Goal: Task Accomplishment & Management: Manage account settings

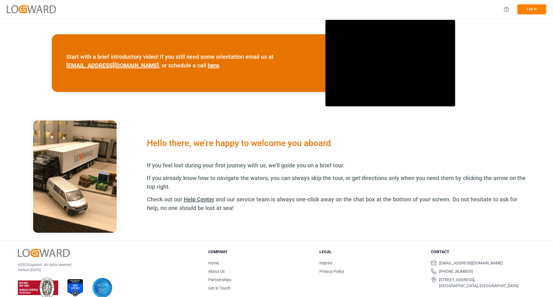
scroll to position [198, 0]
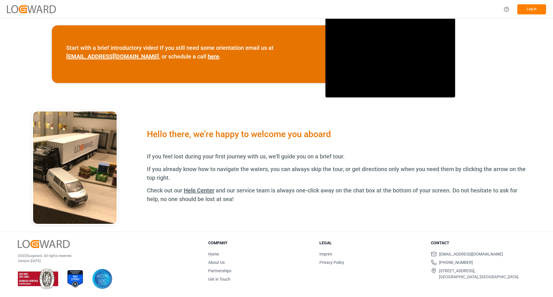
click at [527, 9] on button "Log In" at bounding box center [531, 9] width 29 height 10
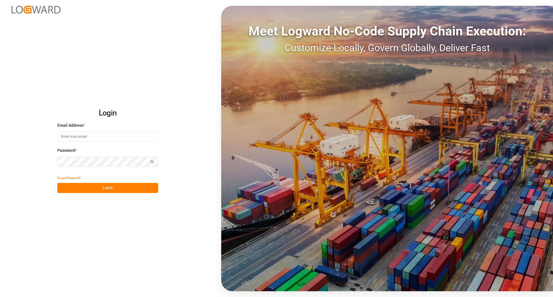
type input "[EMAIL_ADDRESS][DOMAIN_NAME]"
drag, startPoint x: 117, startPoint y: 189, endPoint x: 115, endPoint y: 192, distance: 4.3
click at [117, 189] on button "Log In" at bounding box center [107, 188] width 101 height 10
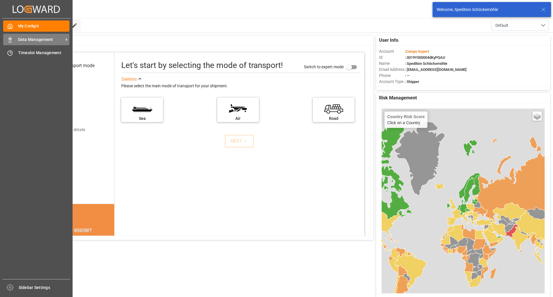
click at [37, 39] on span "Data Management" at bounding box center [40, 40] width 45 height 6
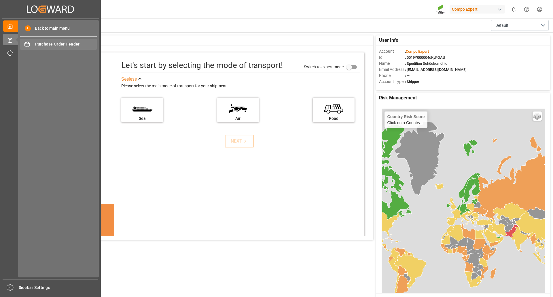
click at [62, 43] on span "Purchase Order Header" at bounding box center [66, 44] width 62 height 6
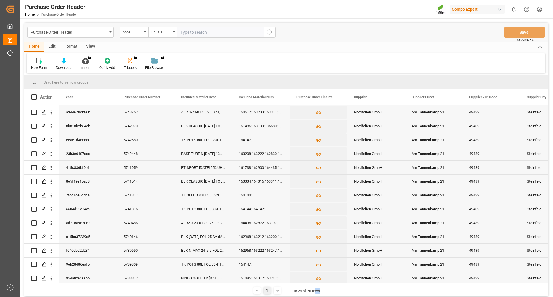
drag, startPoint x: 316, startPoint y: 285, endPoint x: 385, endPoint y: 288, distance: 69.4
click at [389, 287] on div "1 1 to 26 of 26 rows" at bounding box center [285, 290] width 523 height 12
click at [41, 285] on div "1 1 to 26 of 26 rows" at bounding box center [285, 290] width 523 height 12
click at [45, 114] on icon "Press SPACE to select this row." at bounding box center [44, 112] width 5 height 5
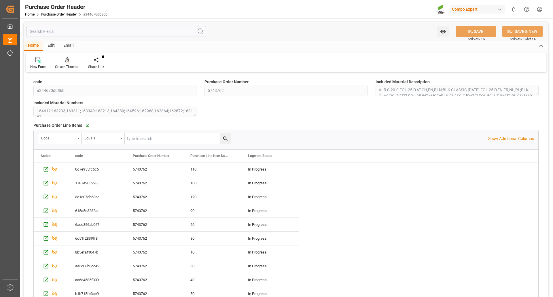
click at [66, 60] on icon at bounding box center [67, 60] width 4 height 6
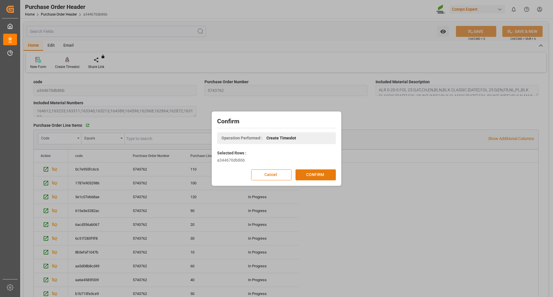
click at [307, 176] on button "CONFIRM" at bounding box center [315, 174] width 40 height 11
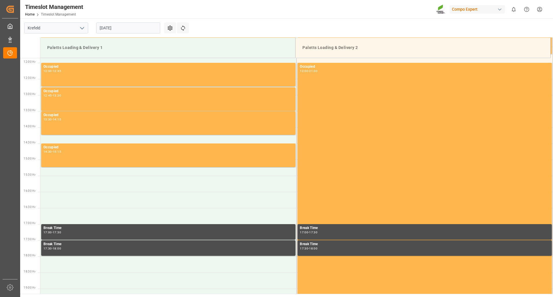
scroll to position [383, 0]
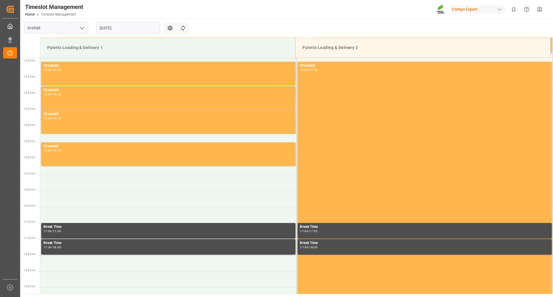
click at [154, 27] on input "25.08.2025" at bounding box center [128, 27] width 64 height 11
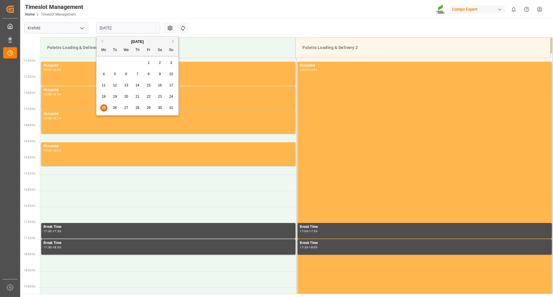
click at [128, 107] on span "27" at bounding box center [126, 108] width 4 height 4
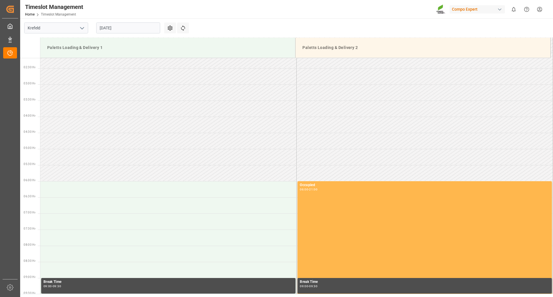
scroll to position [66, 0]
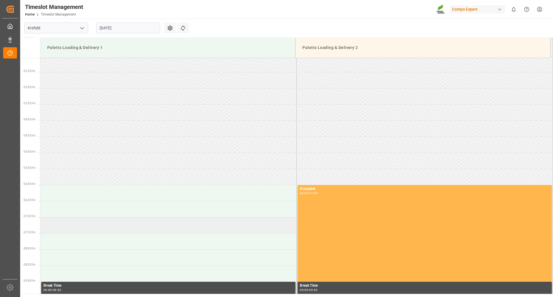
click at [52, 225] on td at bounding box center [168, 225] width 256 height 16
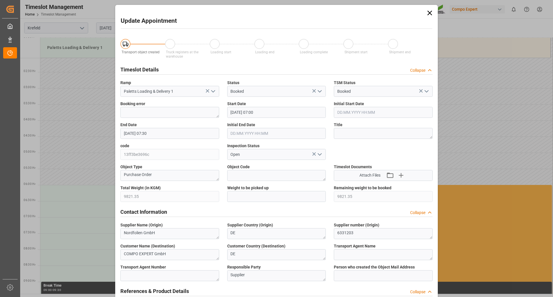
type input "27.08.2025 07:00"
type input "27.08.2025 07:30"
type input "25.08.2025 11:27"
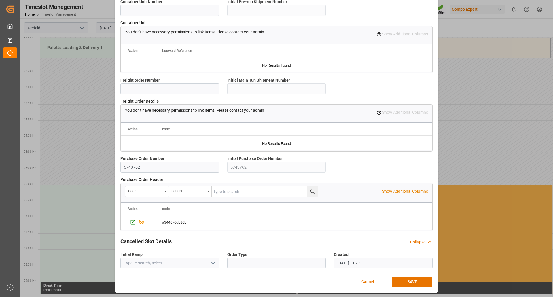
scroll to position [461, 0]
click at [411, 279] on button "SAVE" at bounding box center [412, 281] width 40 height 11
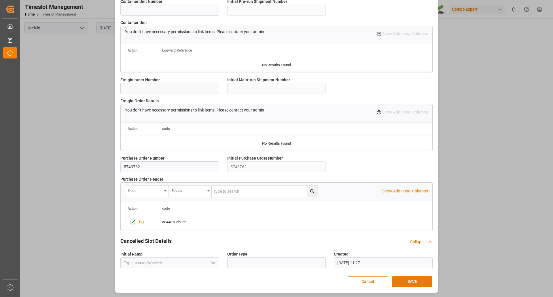
click at [405, 281] on button "SAVE" at bounding box center [412, 281] width 40 height 11
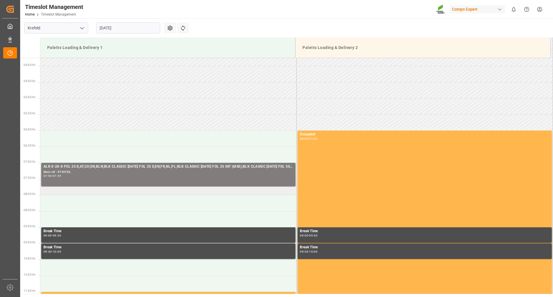
scroll to position [144, 0]
